Goal: Information Seeking & Learning: Learn about a topic

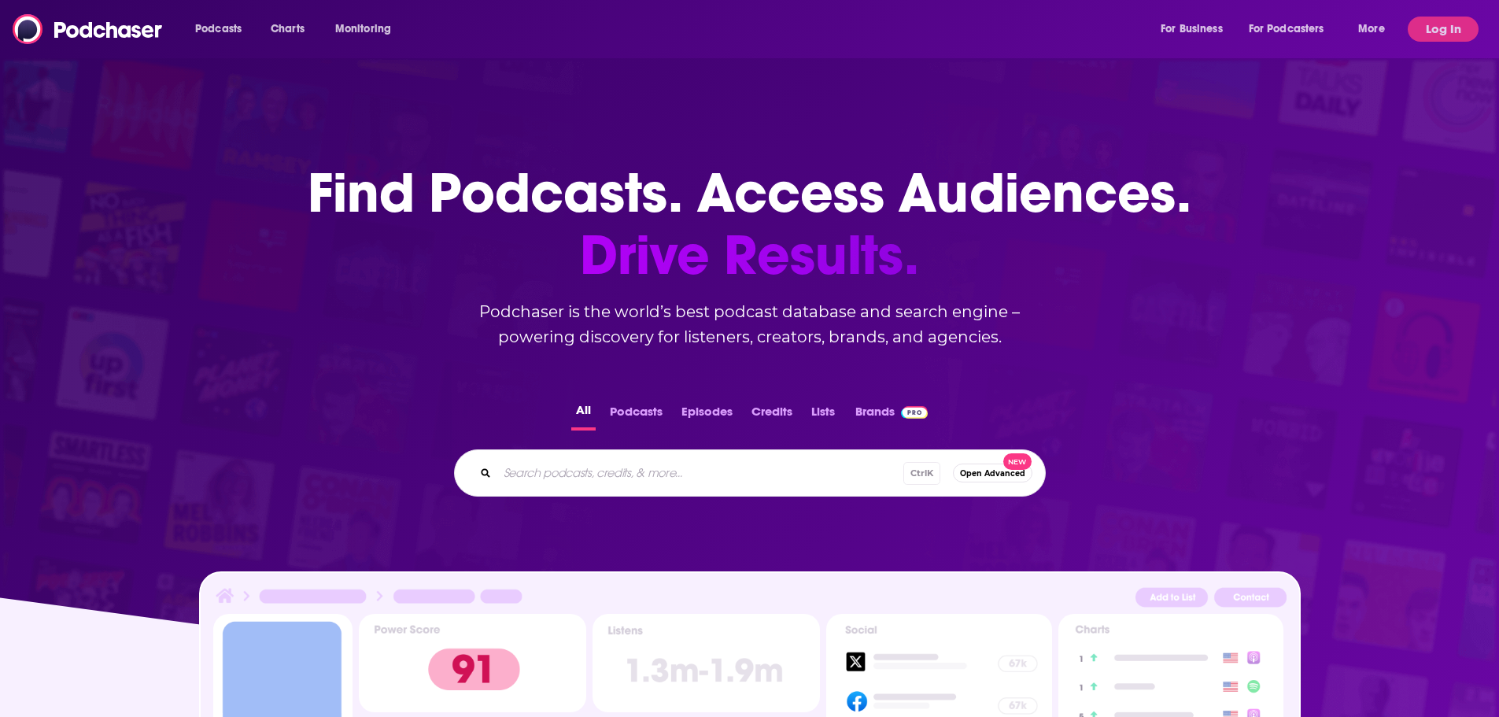
click at [779, 456] on div "Ctrl K Open Advanced New" at bounding box center [750, 472] width 592 height 47
click at [695, 474] on input "Search podcasts, credits, & more..." at bounding box center [700, 472] width 406 height 25
type input "history unplugged"
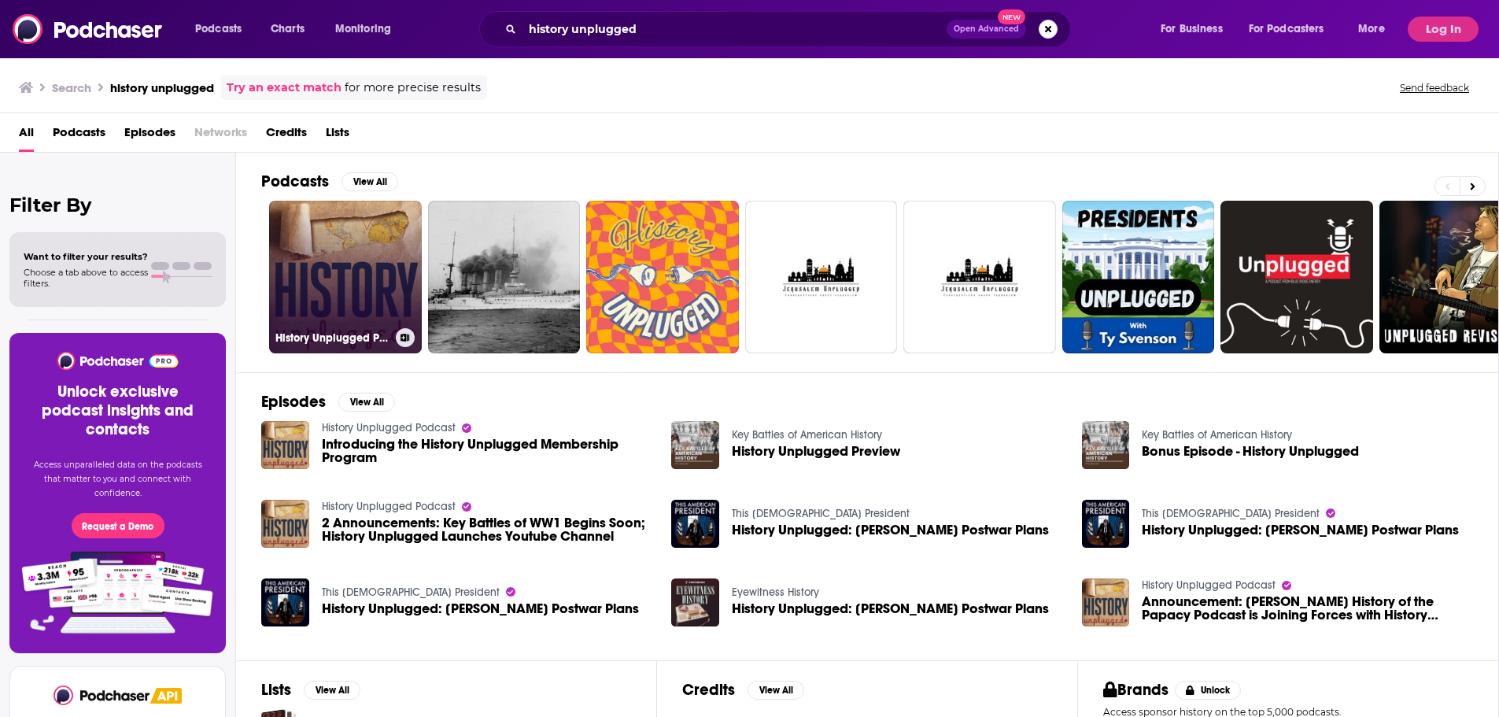
click at [360, 302] on link "History Unplugged Podcast" at bounding box center [345, 277] width 153 height 153
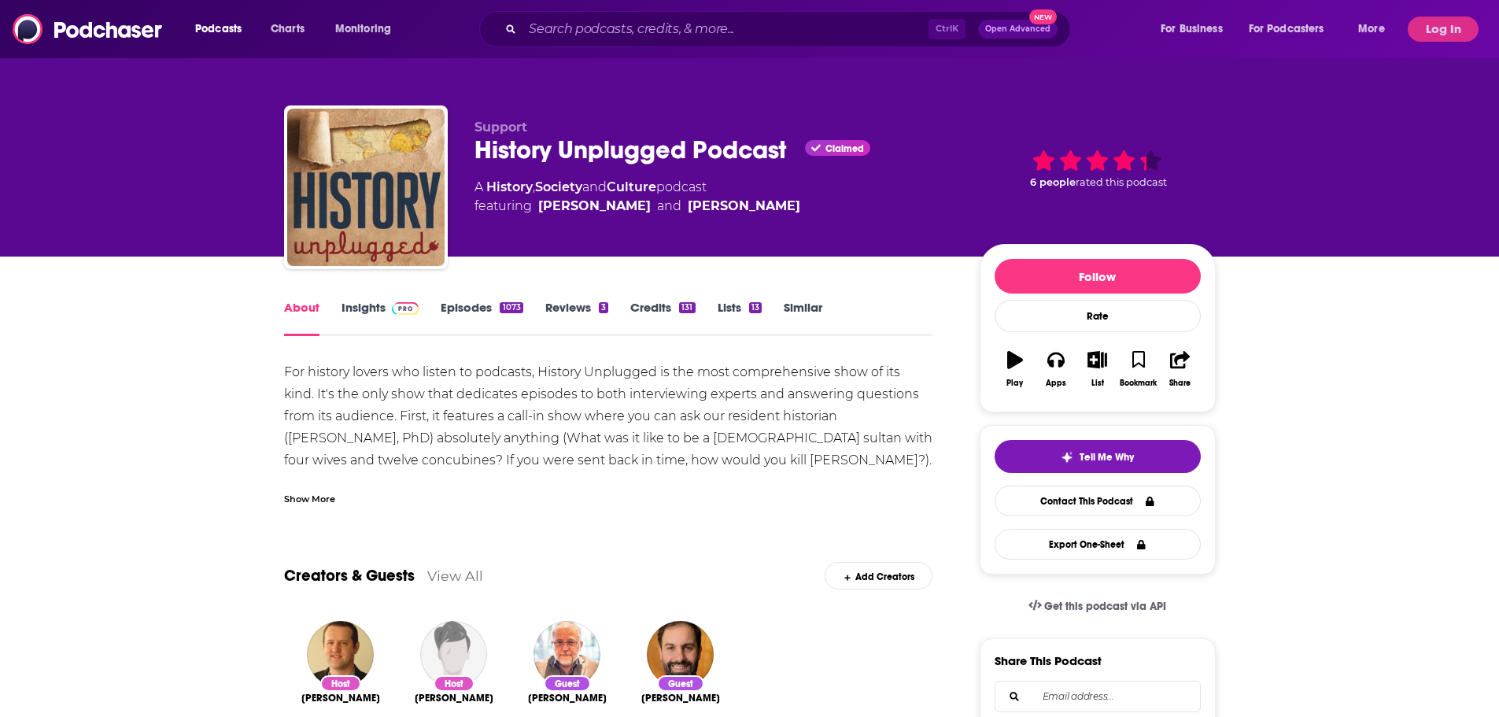
click at [385, 312] on link "Insights" at bounding box center [380, 318] width 78 height 36
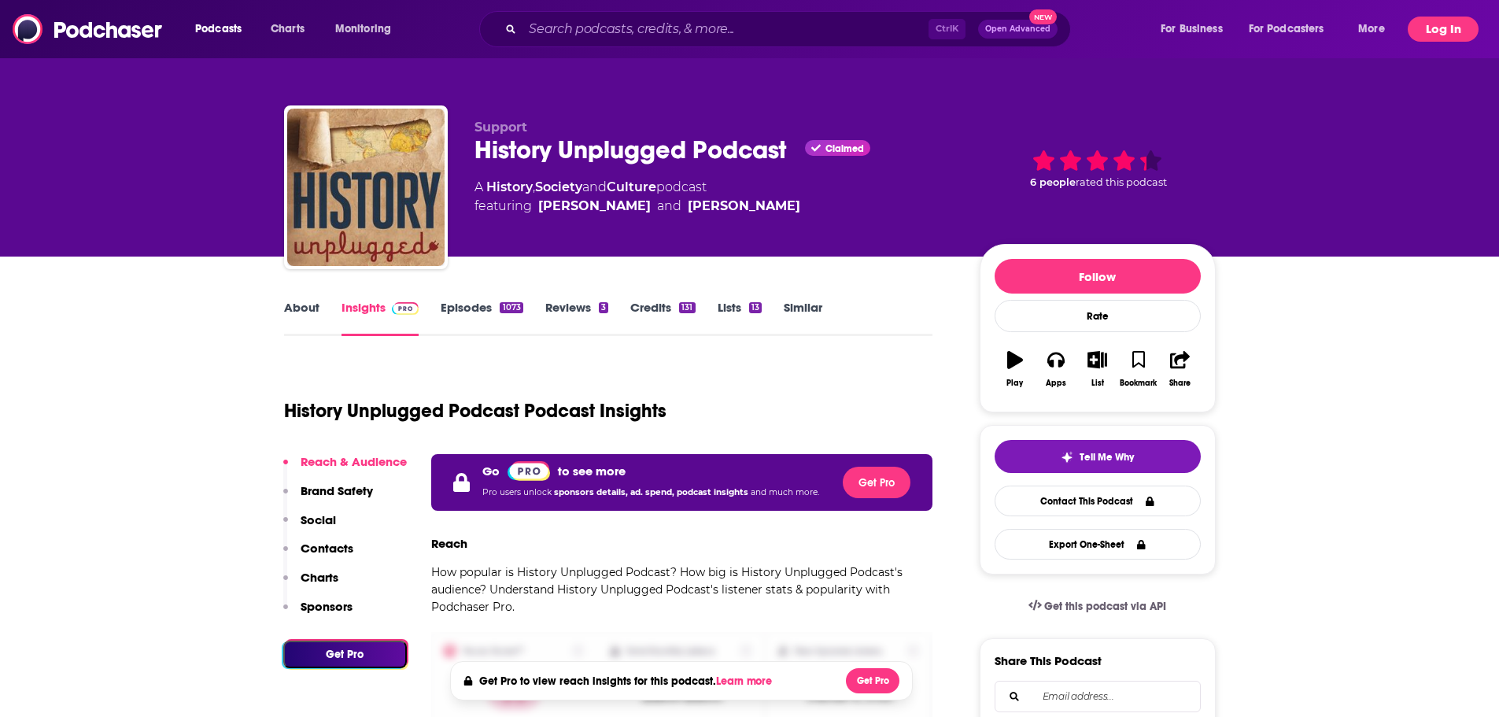
click at [1442, 22] on button "Log In" at bounding box center [1442, 29] width 71 height 25
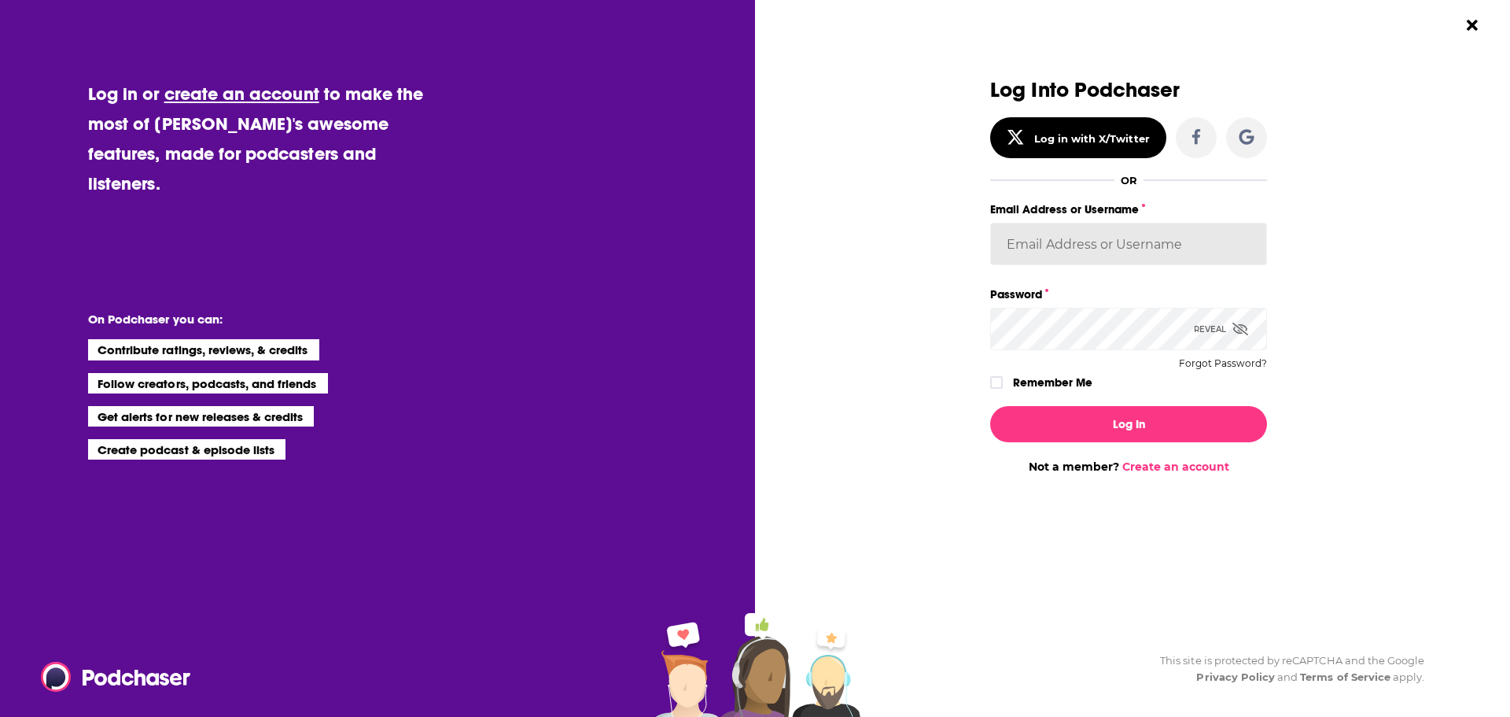
type input "[PERSON_NAME][EMAIL_ADDRESS][PERSON_NAME][DOMAIN_NAME]"
click at [1123, 427] on button "Log In" at bounding box center [1128, 424] width 277 height 36
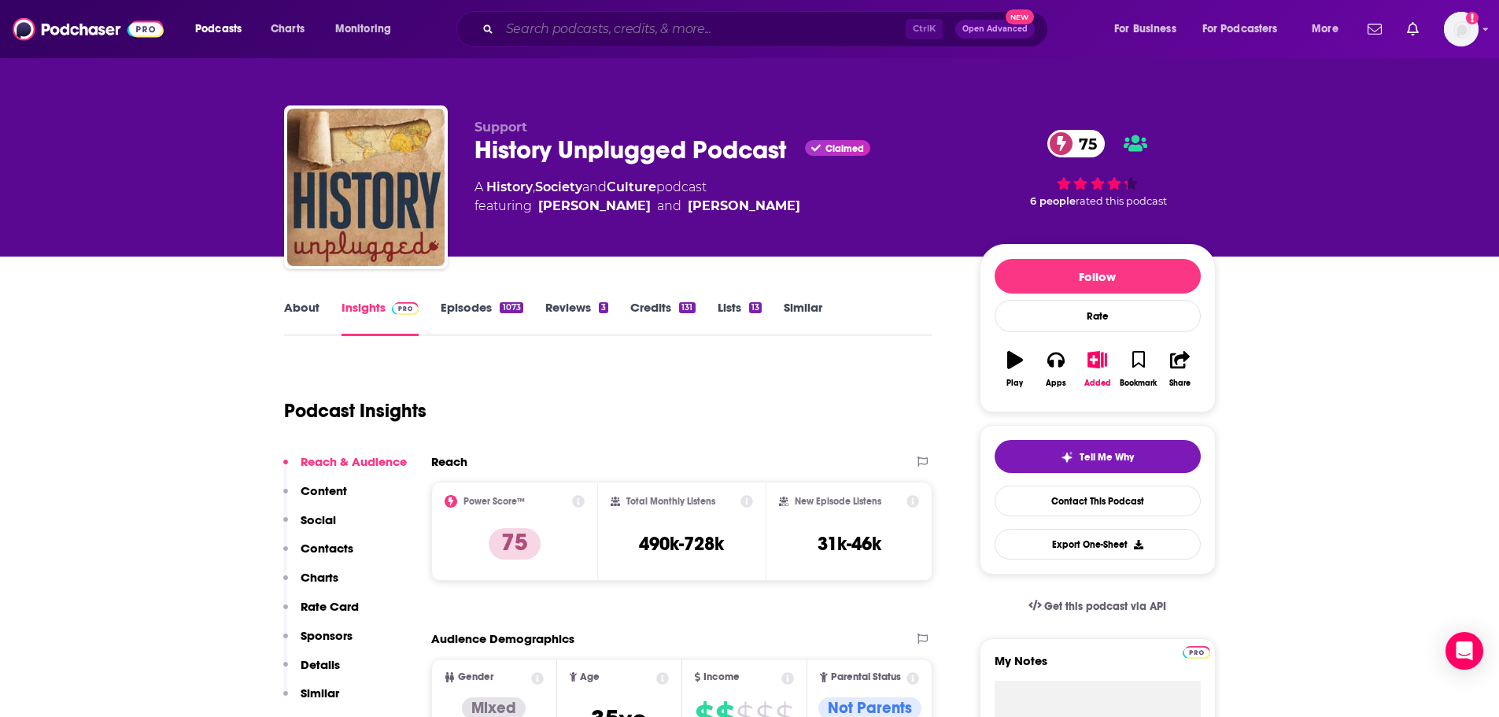
click at [714, 39] on input "Search podcasts, credits, & more..." at bounding box center [703, 29] width 406 height 25
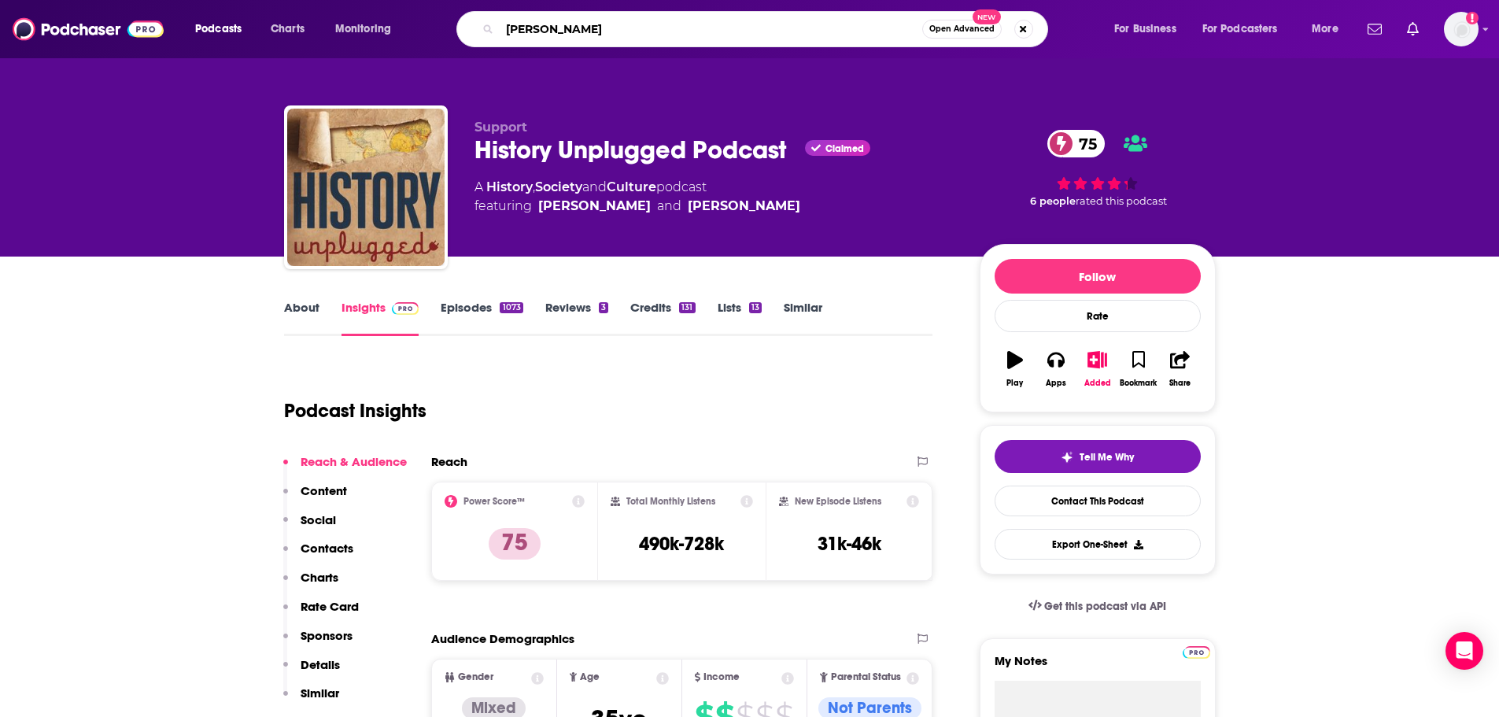
type input "[PERSON_NAME]'"
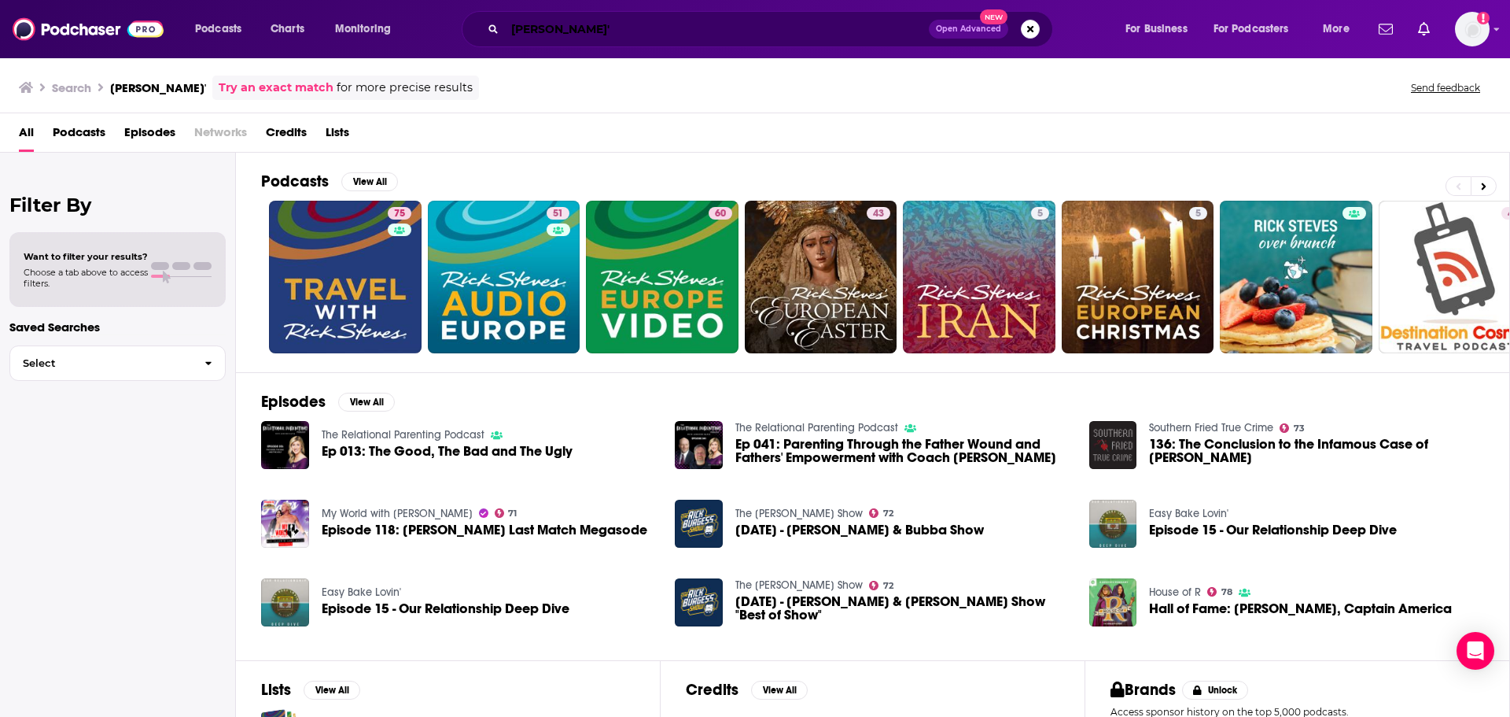
click at [628, 25] on input "[PERSON_NAME]'" at bounding box center [717, 29] width 424 height 25
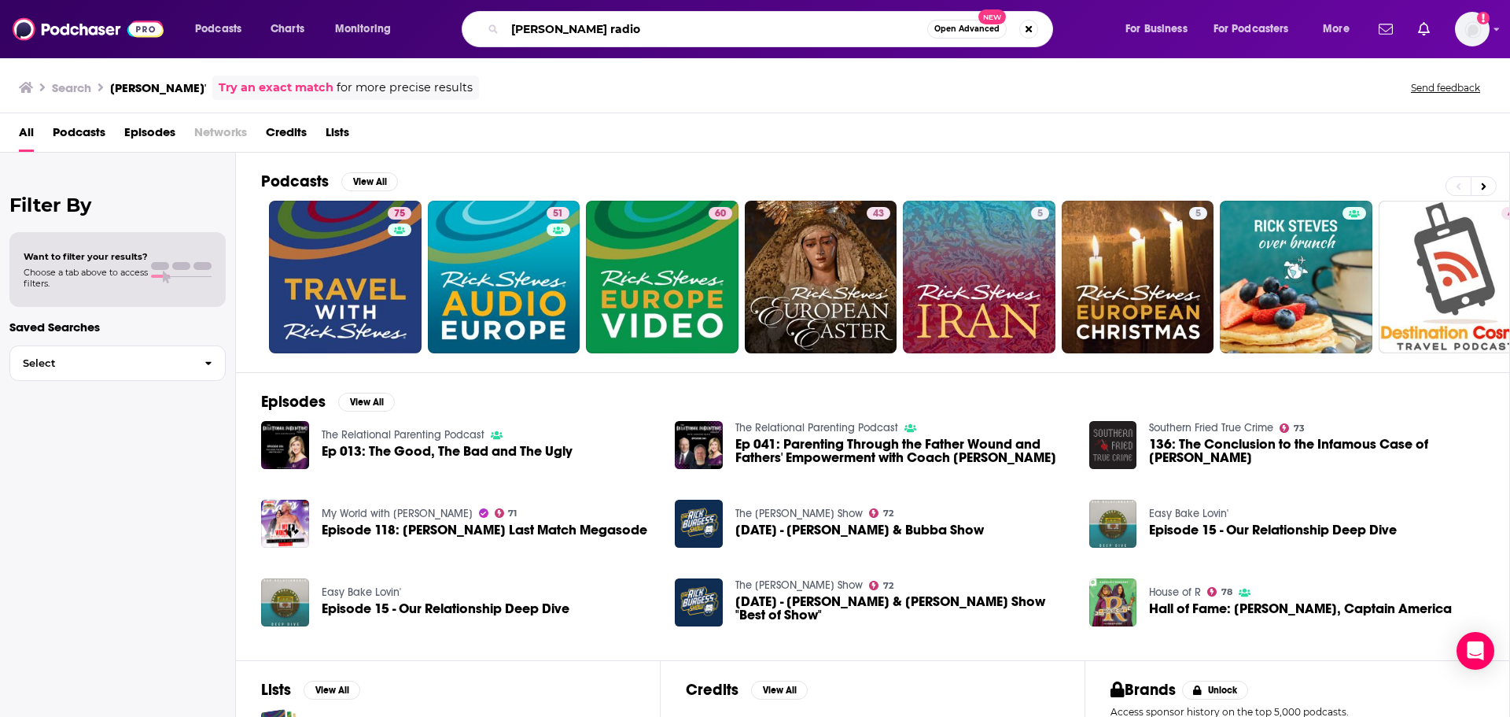
type input "[PERSON_NAME] radio"
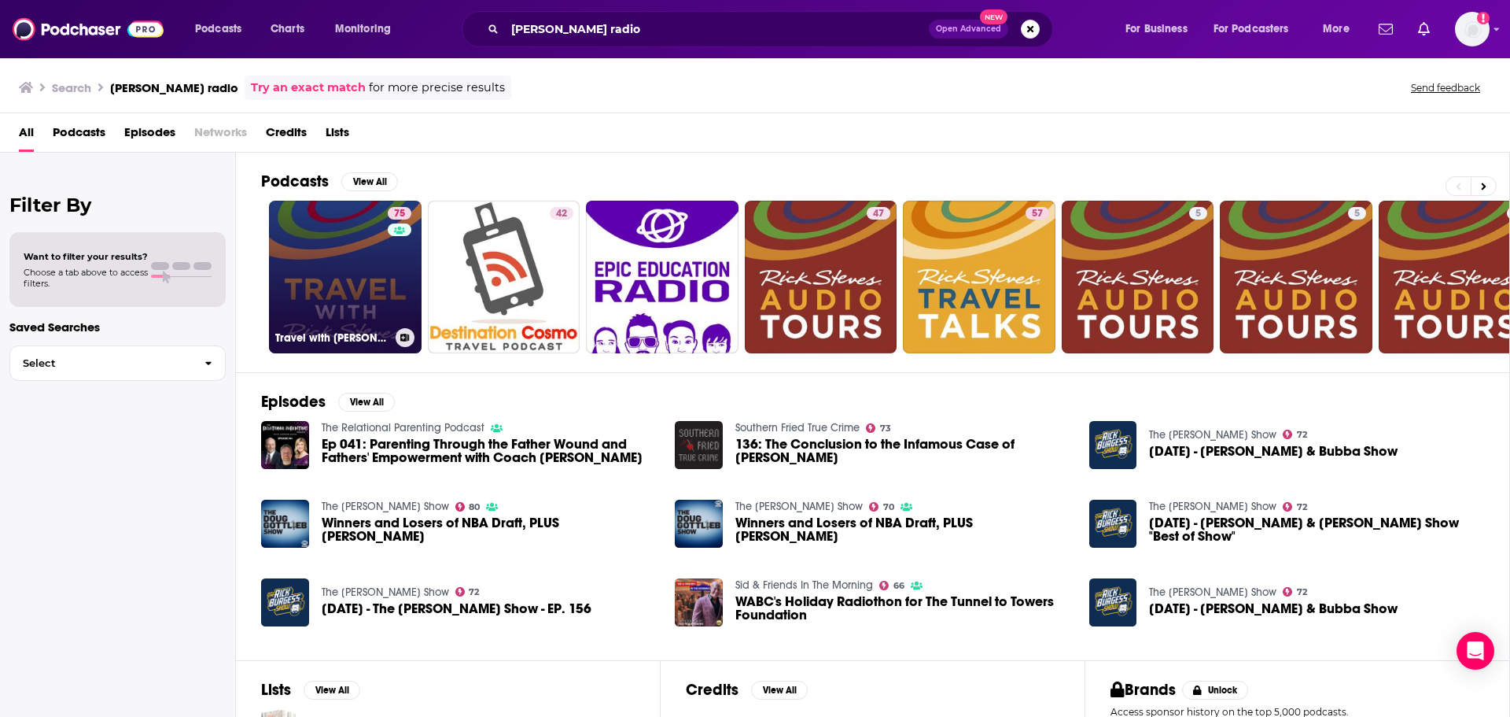
click at [385, 277] on link "75 Travel with [PERSON_NAME]" at bounding box center [345, 277] width 153 height 153
